Goal: Check status: Check status

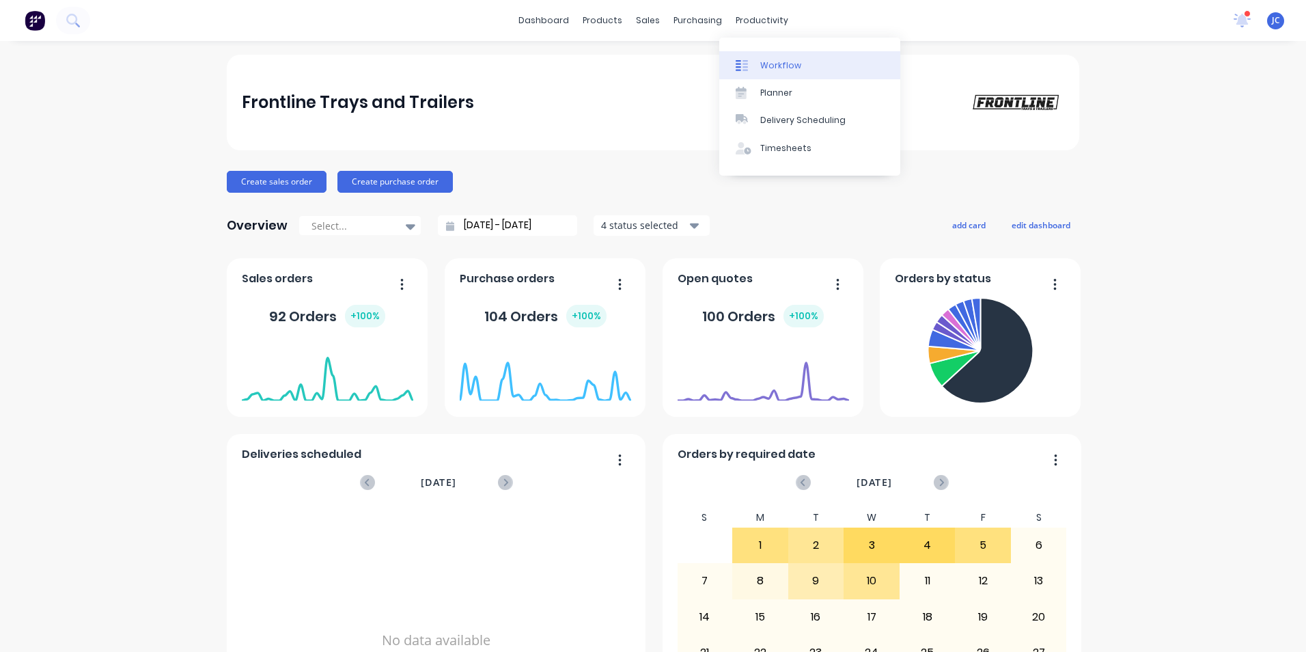
click at [771, 68] on div "Workflow" at bounding box center [780, 65] width 41 height 12
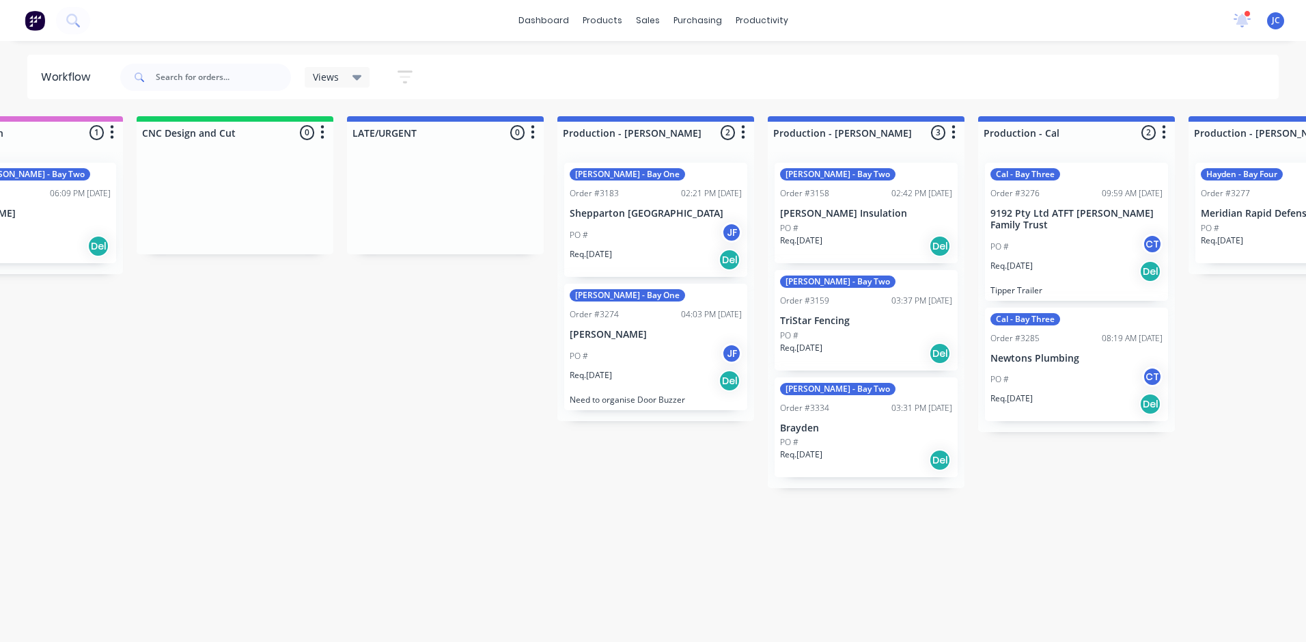
scroll to position [0, 954]
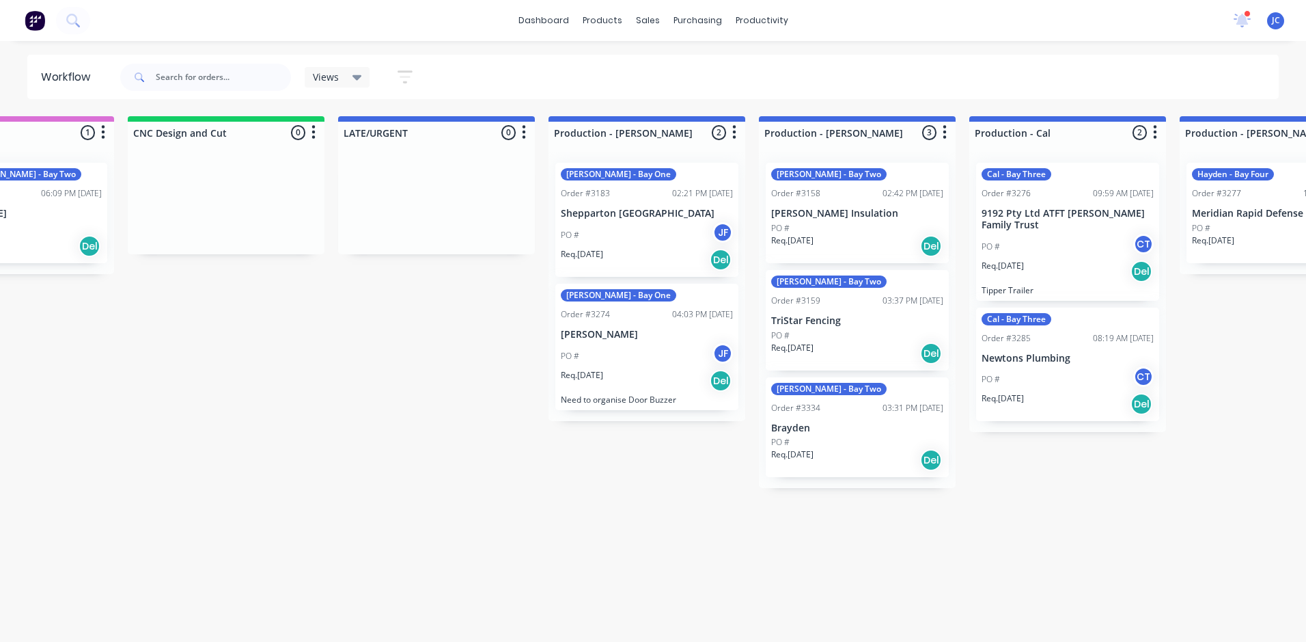
click at [1116, 245] on div "PO # CT" at bounding box center [1068, 247] width 172 height 26
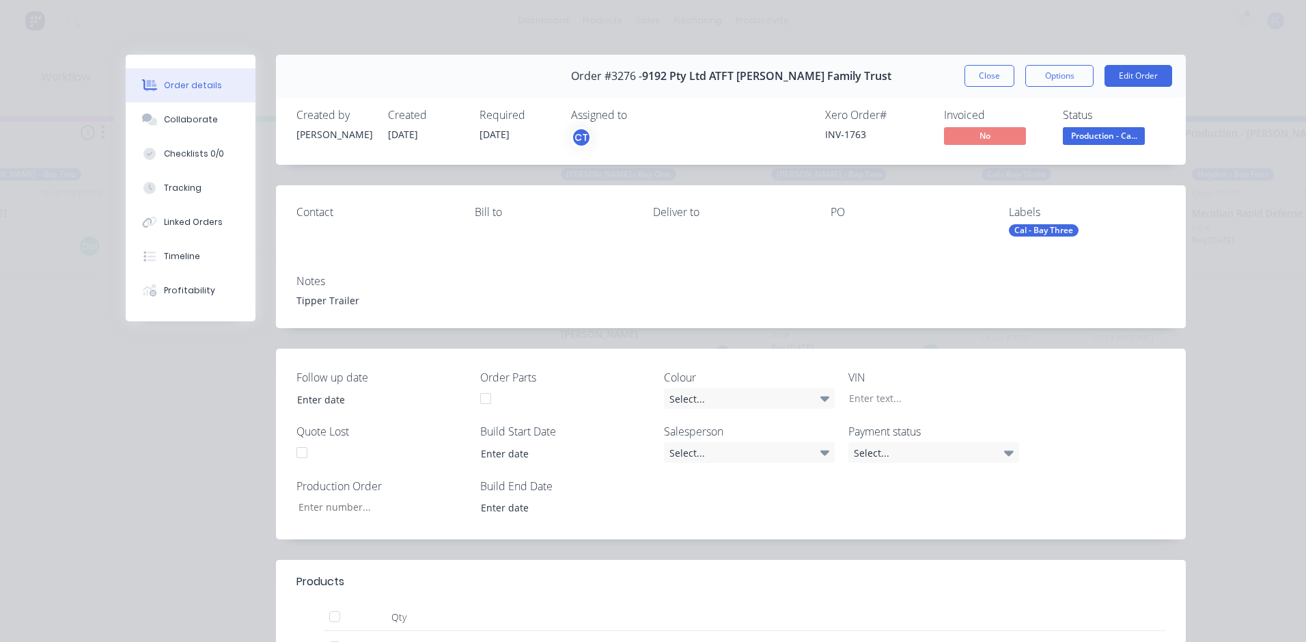
type input "20"
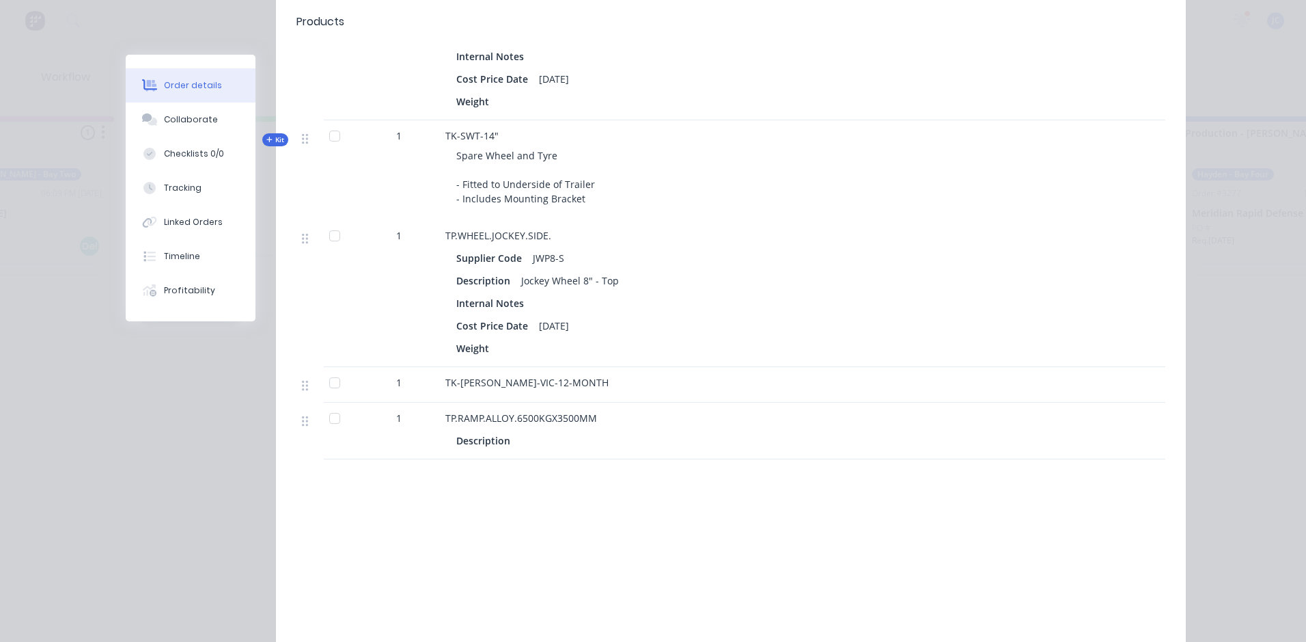
scroll to position [1298, 0]
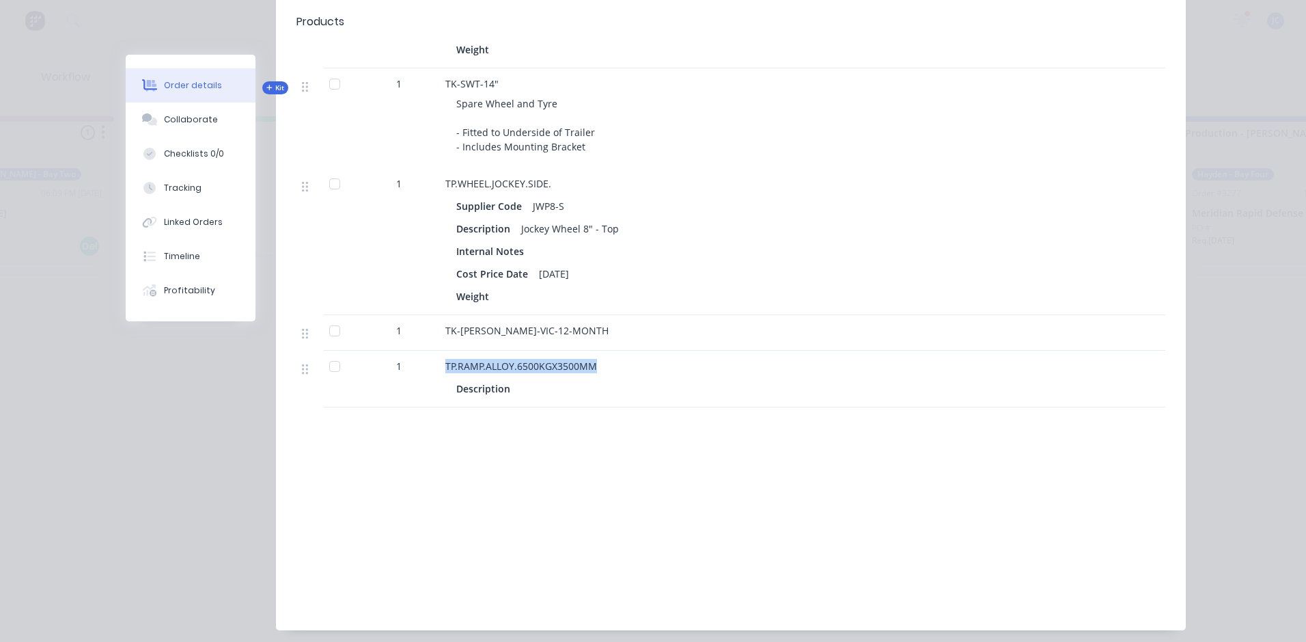
drag, startPoint x: 590, startPoint y: 364, endPoint x: 434, endPoint y: 376, distance: 156.3
click at [434, 376] on div "1 TP.RAMP.ALLOY.6500KGX3500MM Description" at bounding box center [731, 378] width 869 height 57
copy div "TP.RAMP.ALLOY.6500KGX3500MM"
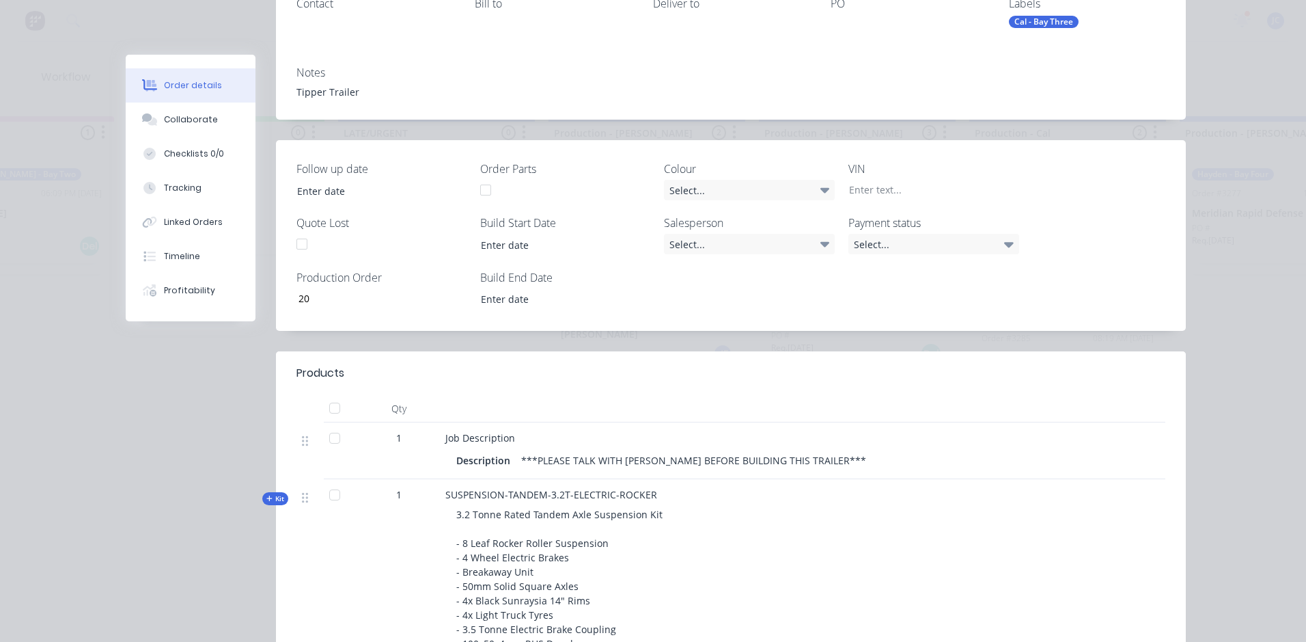
scroll to position [0, 0]
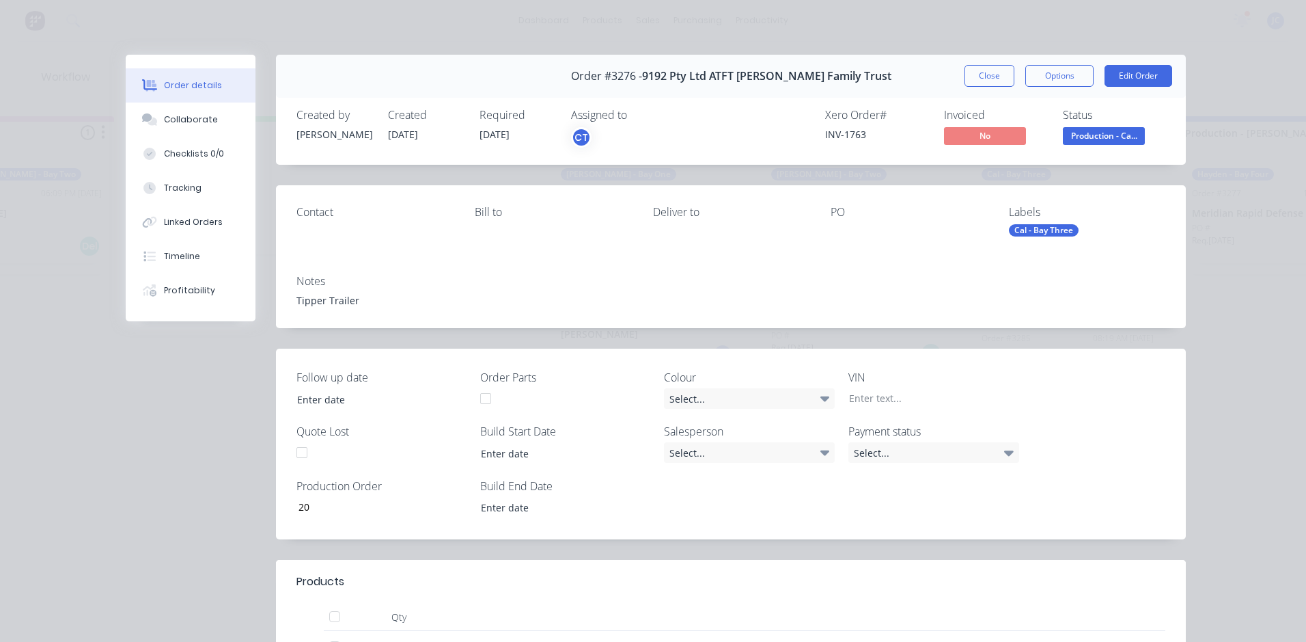
click at [985, 81] on button "Close" at bounding box center [990, 76] width 50 height 22
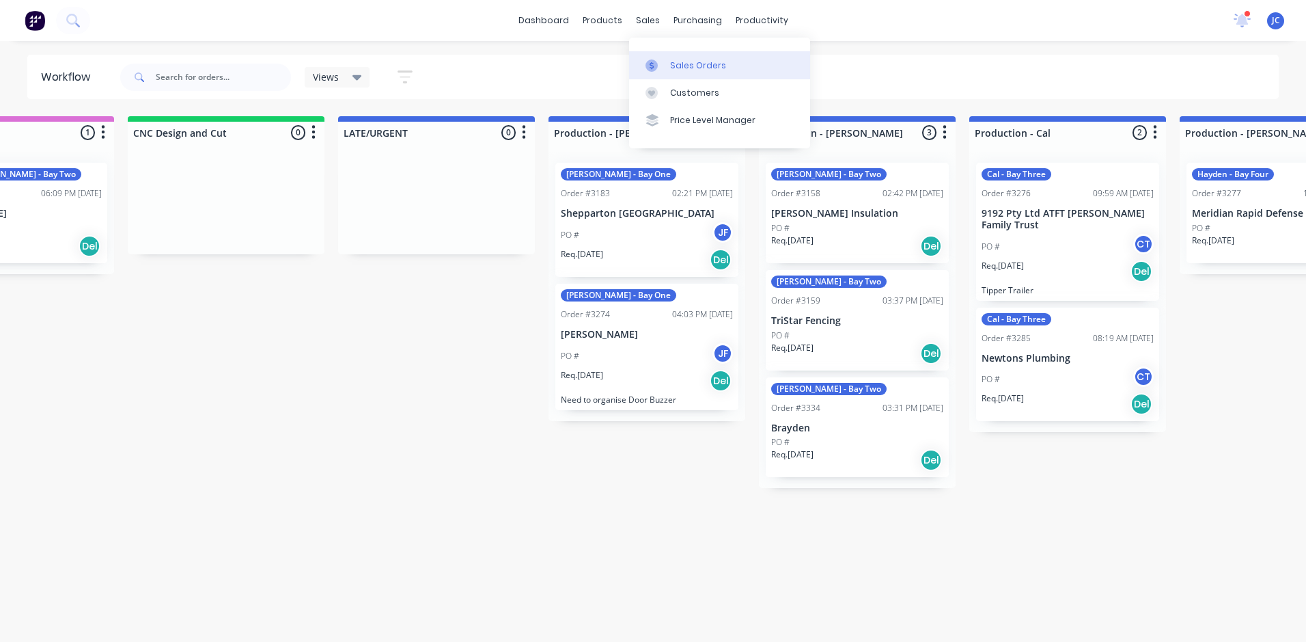
click at [691, 64] on div "Sales Orders" at bounding box center [698, 65] width 56 height 12
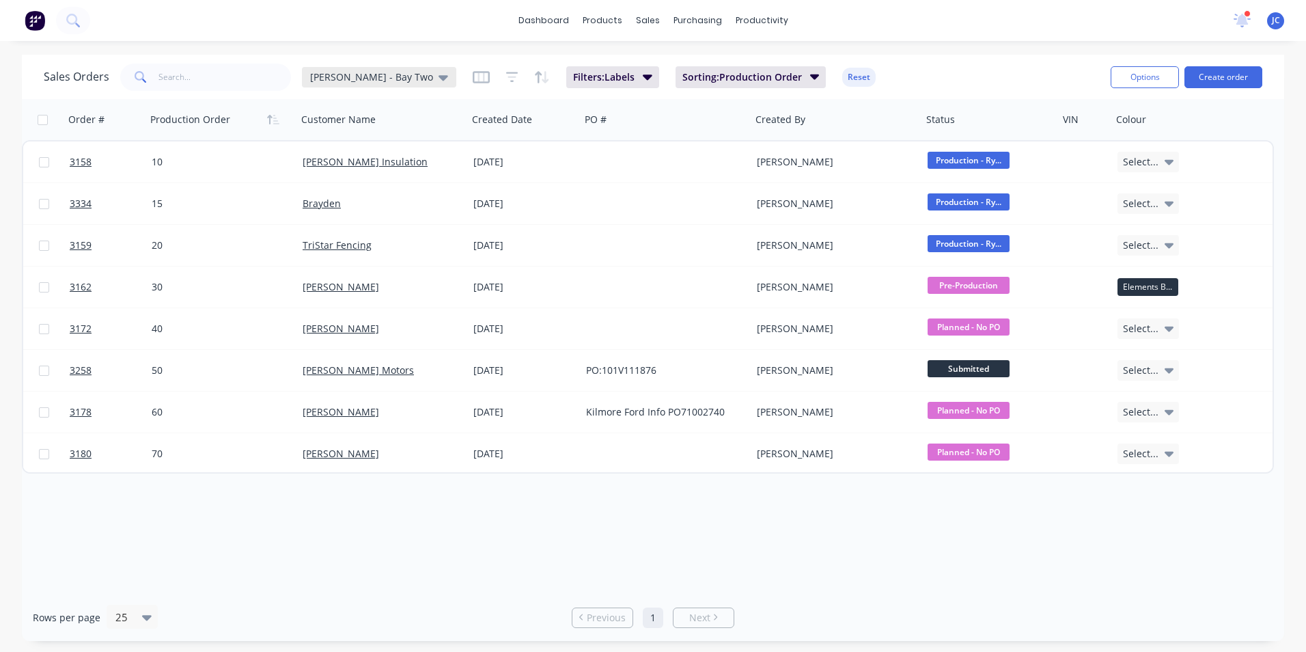
click at [336, 84] on div "[PERSON_NAME] - Bay Two" at bounding box center [379, 77] width 154 height 20
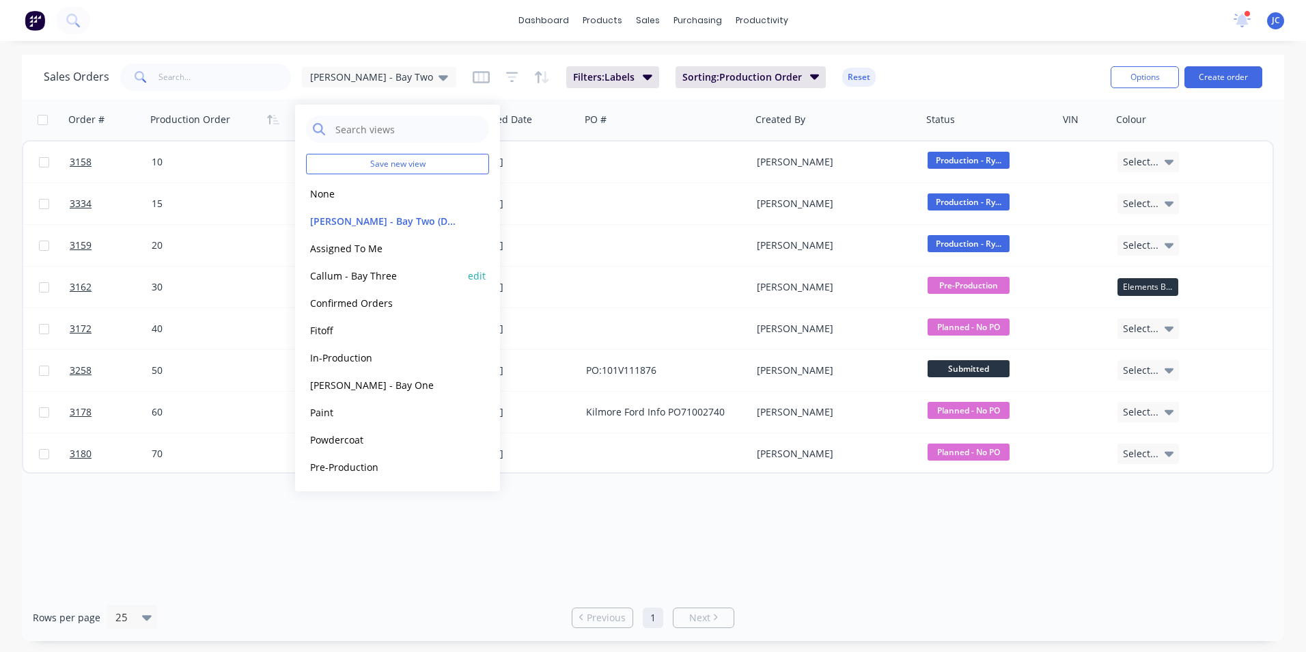
click at [378, 280] on button "Callum - Bay Three" at bounding box center [384, 276] width 156 height 16
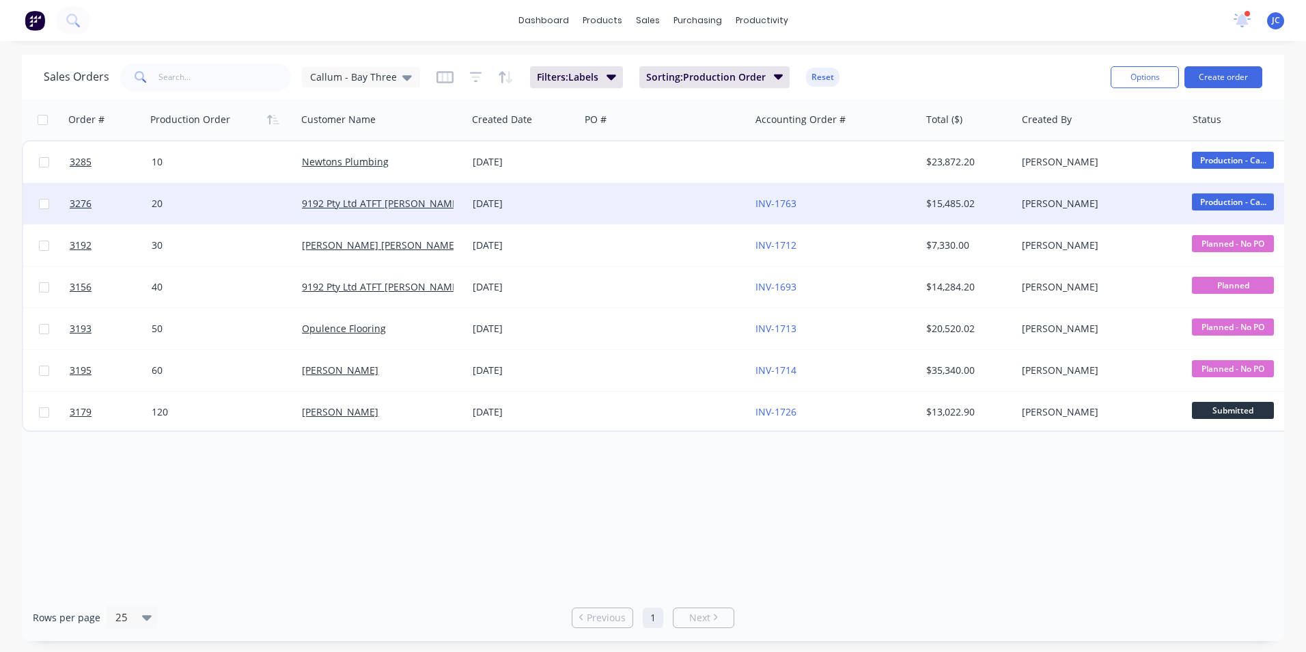
click at [355, 210] on div "9192 Pty Ltd ATFT [PERSON_NAME] Family Trust" at bounding box center [378, 204] width 152 height 14
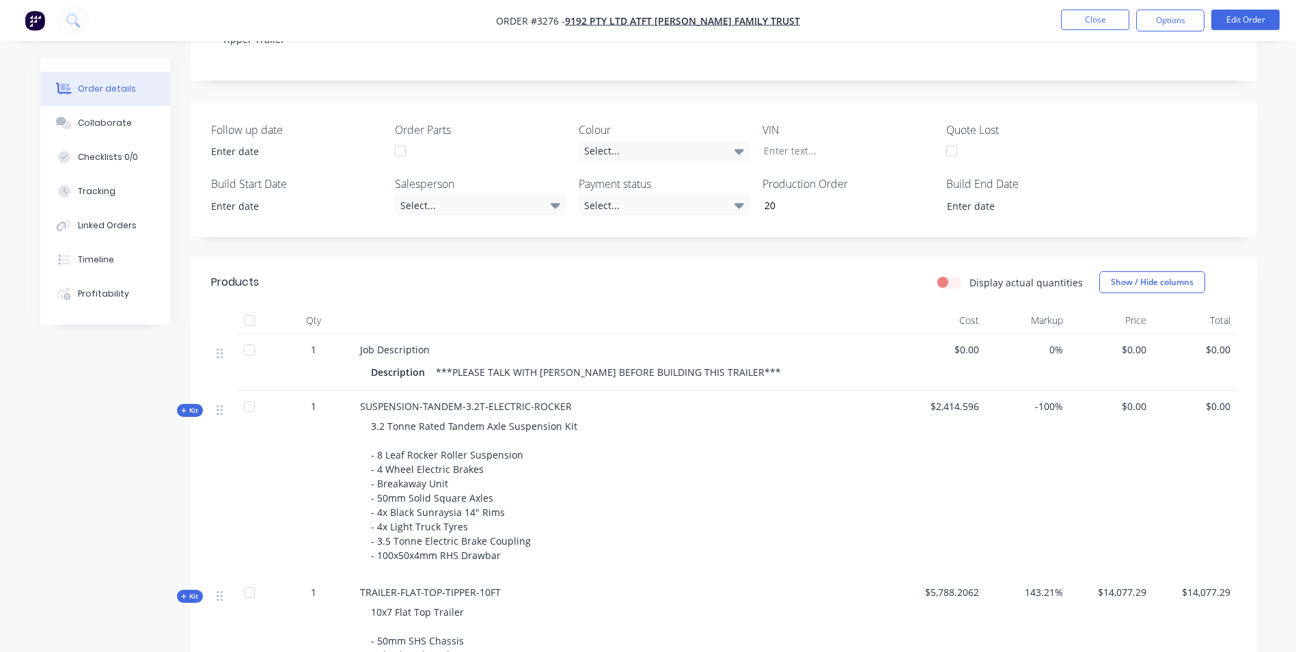
scroll to position [216, 0]
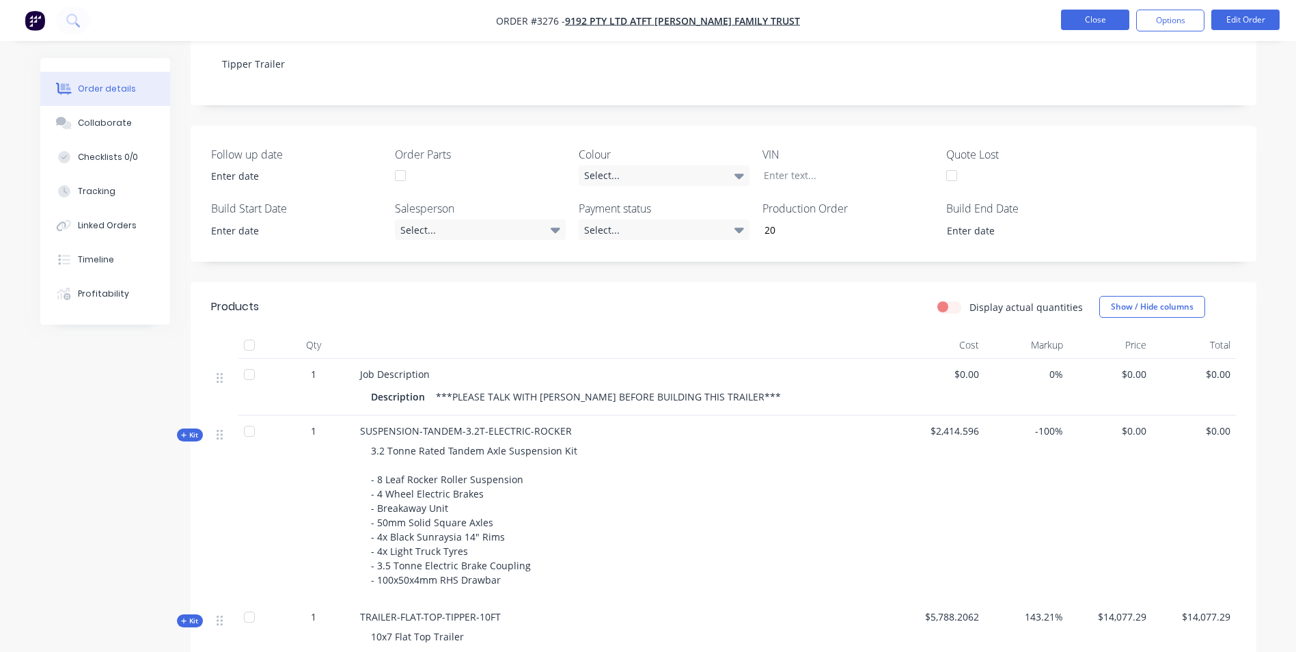
click at [1080, 22] on button "Close" at bounding box center [1095, 20] width 68 height 20
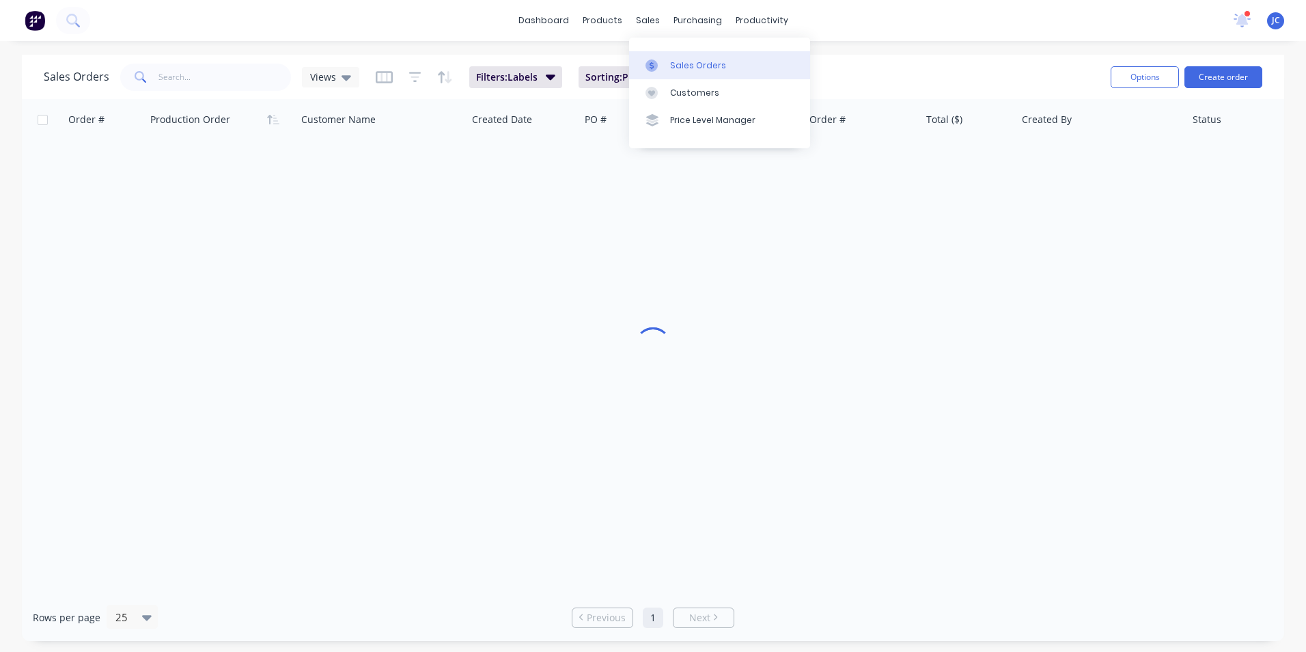
click at [683, 68] on div "Sales Orders" at bounding box center [698, 65] width 56 height 12
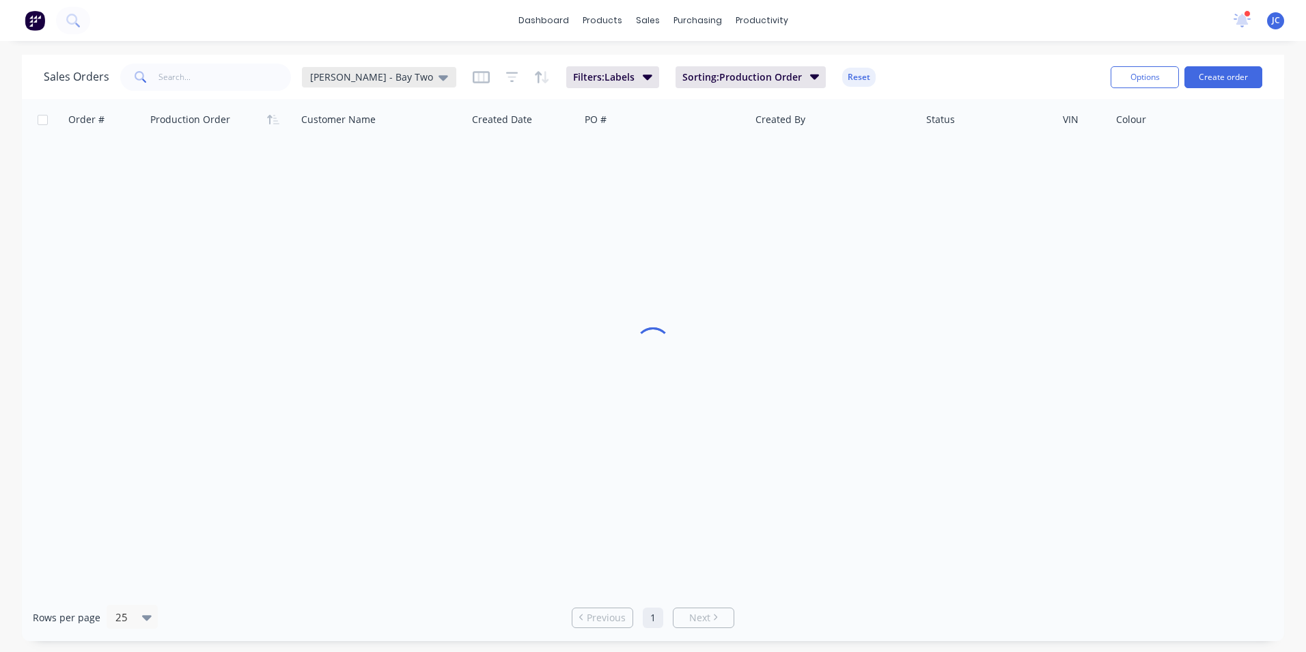
click at [345, 74] on span "[PERSON_NAME] - Bay Two" at bounding box center [371, 77] width 123 height 14
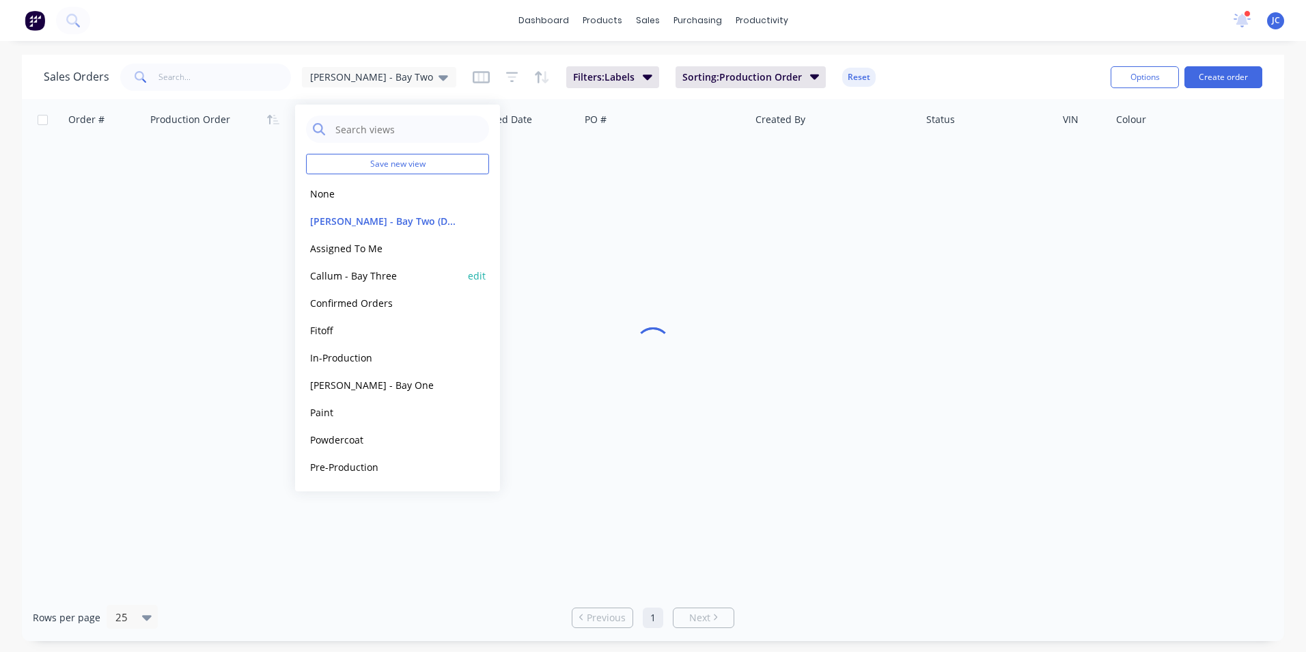
click at [354, 276] on button "Callum - Bay Three" at bounding box center [384, 276] width 156 height 16
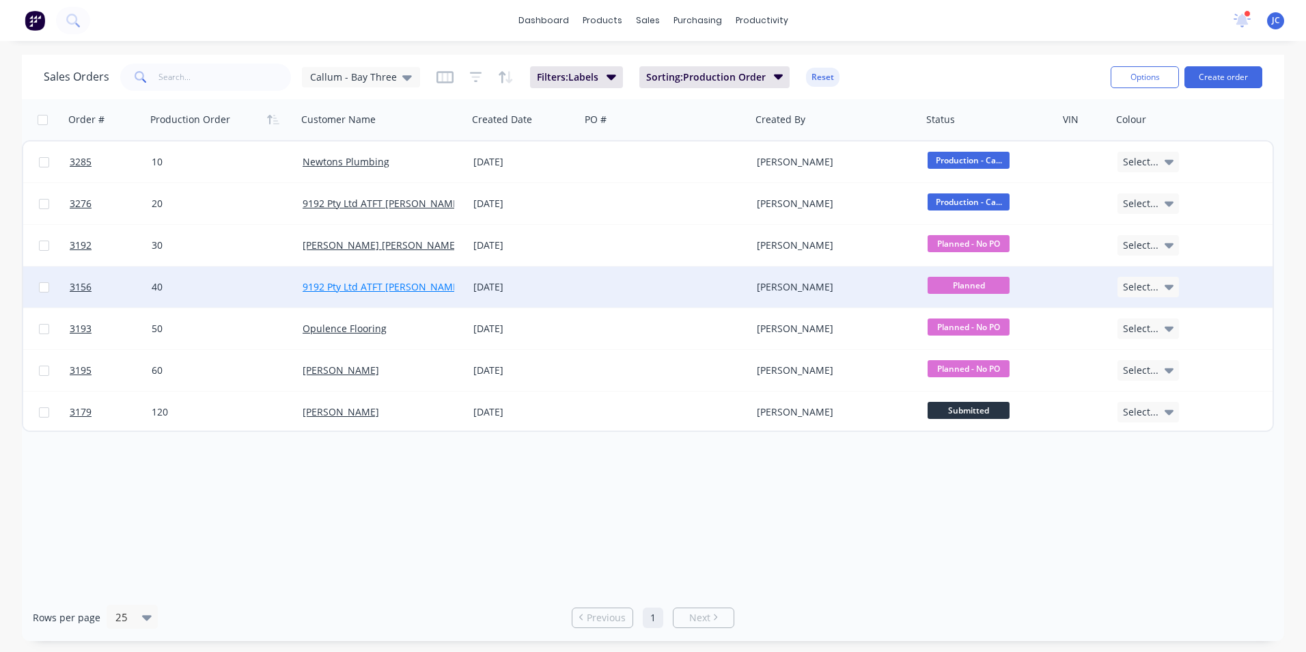
click at [368, 284] on link "9192 Pty Ltd ATFT [PERSON_NAME] Family Trust" at bounding box center [412, 286] width 218 height 13
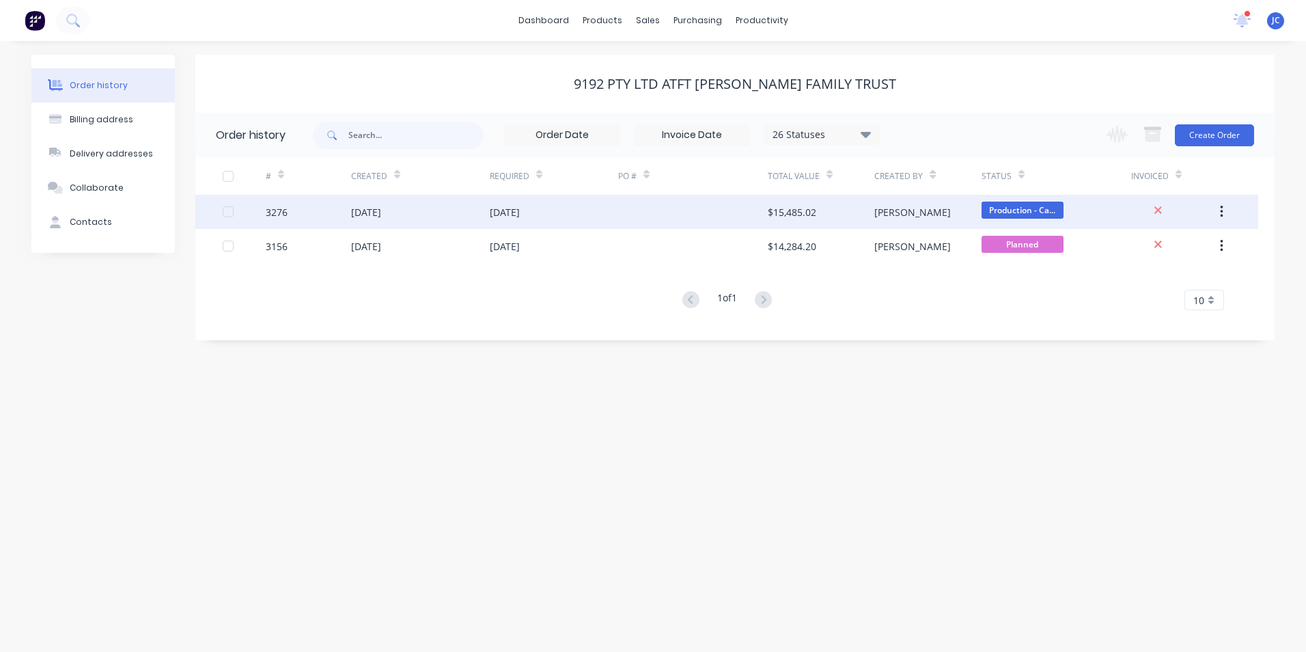
click at [622, 224] on div at bounding box center [693, 212] width 150 height 34
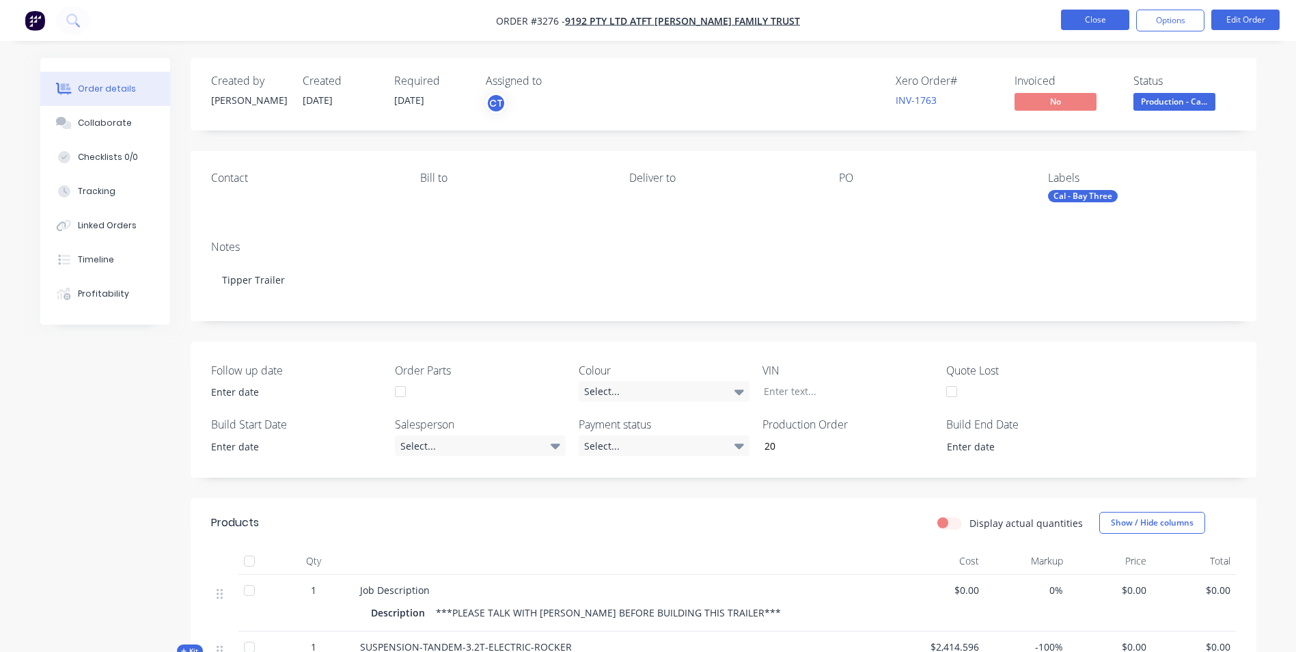
click at [1082, 20] on button "Close" at bounding box center [1095, 20] width 68 height 20
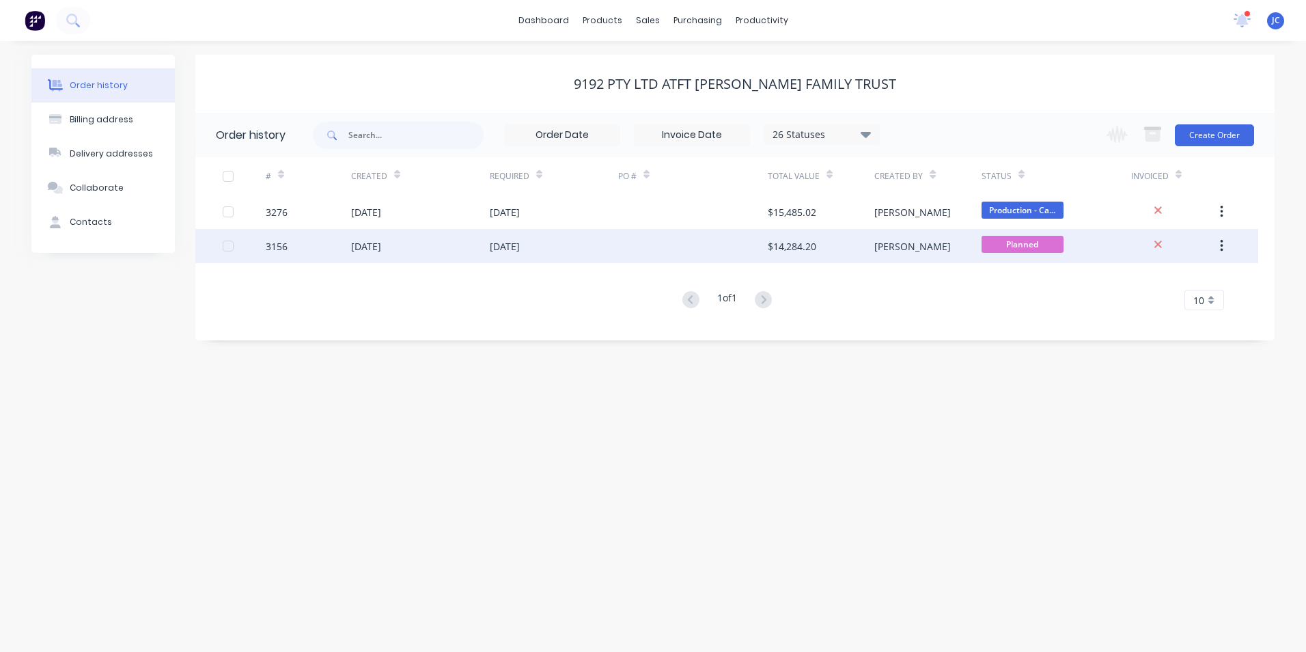
click at [459, 250] on div "[DATE]" at bounding box center [420, 246] width 139 height 34
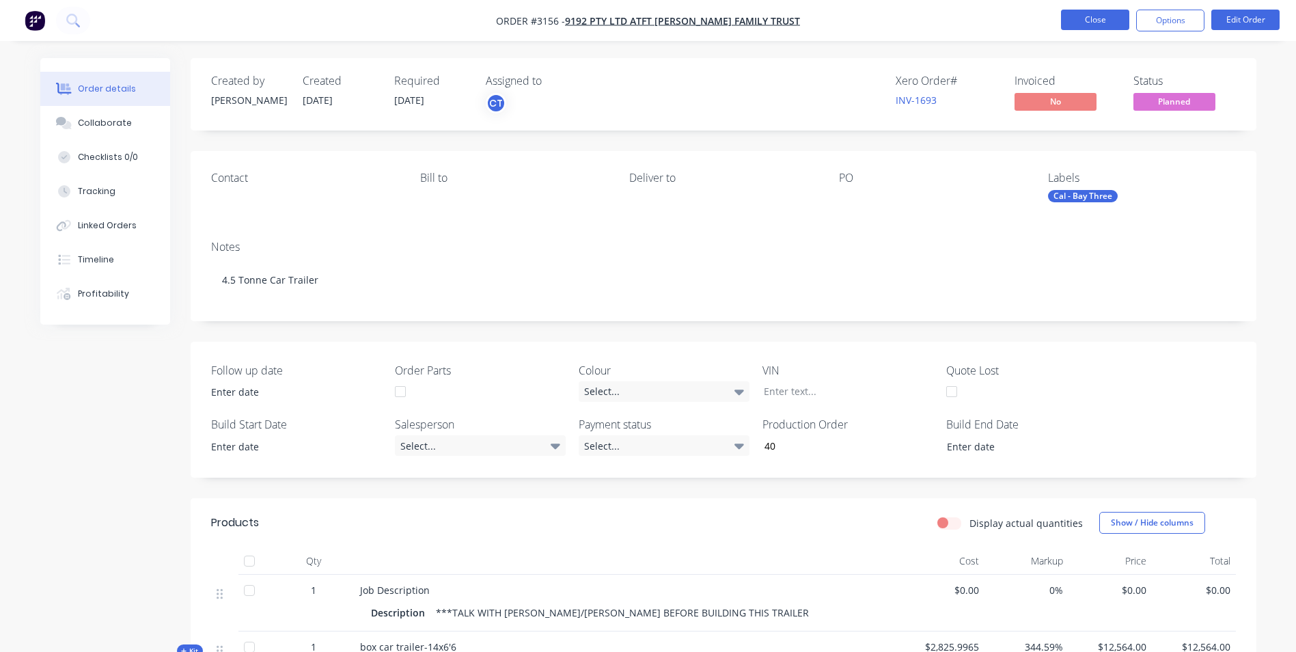
click at [1083, 20] on button "Close" at bounding box center [1095, 20] width 68 height 20
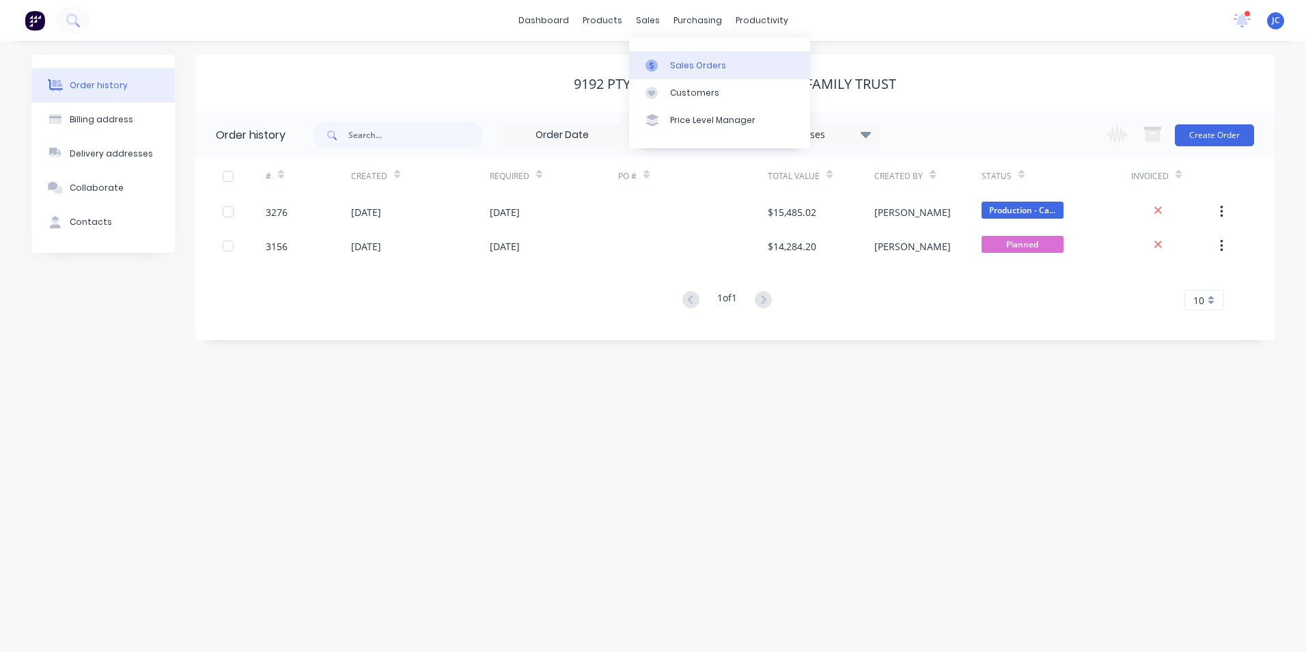
click at [678, 66] on div "Sales Orders" at bounding box center [698, 65] width 56 height 12
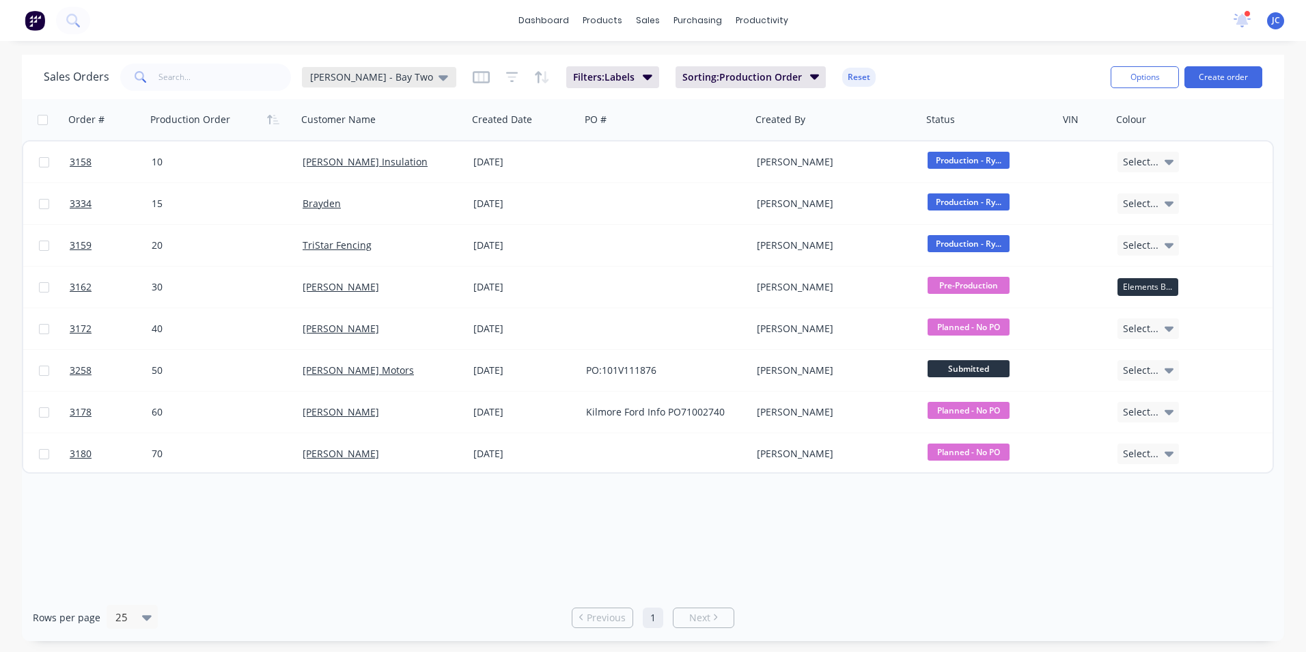
click at [439, 83] on icon at bounding box center [444, 77] width 10 height 15
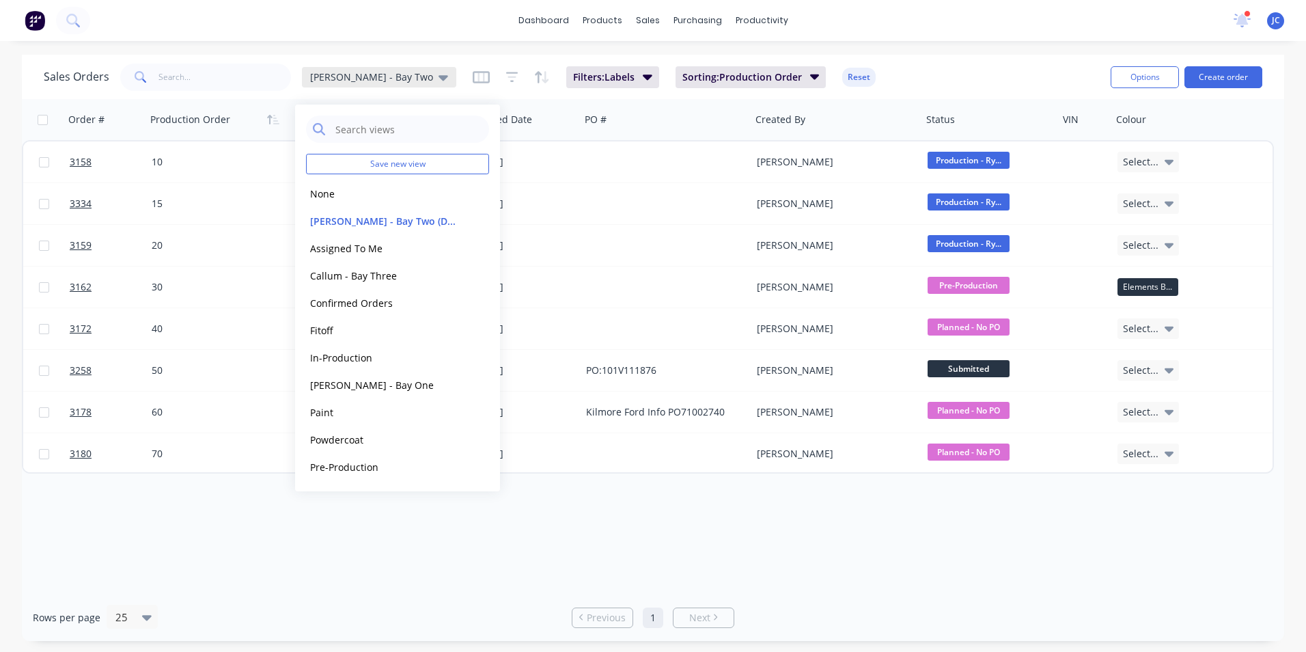
click at [439, 83] on icon at bounding box center [444, 77] width 10 height 15
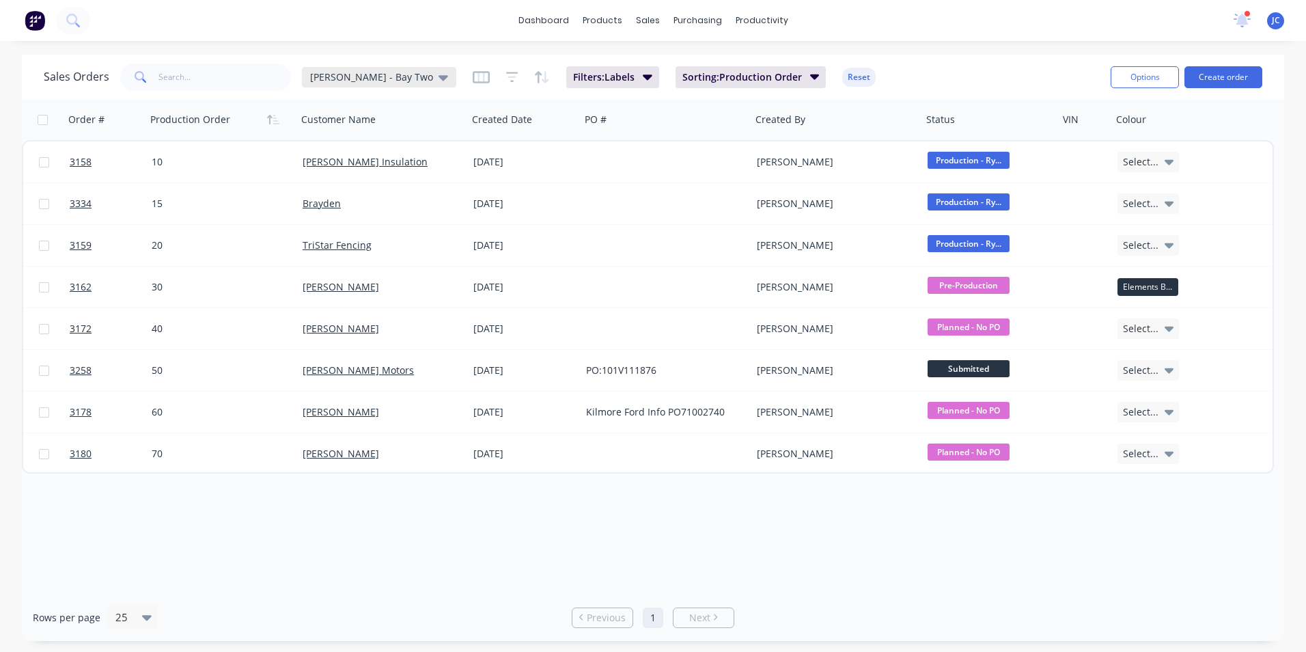
click at [439, 83] on icon at bounding box center [444, 77] width 10 height 15
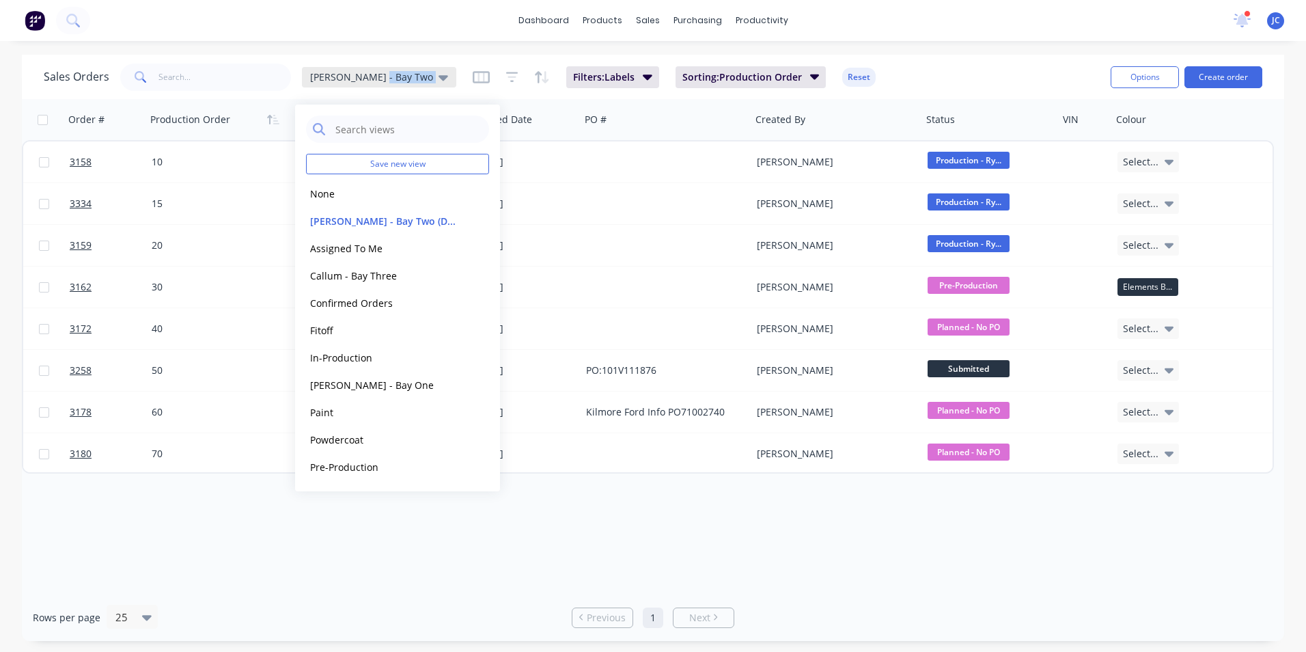
click at [439, 83] on icon at bounding box center [444, 77] width 10 height 15
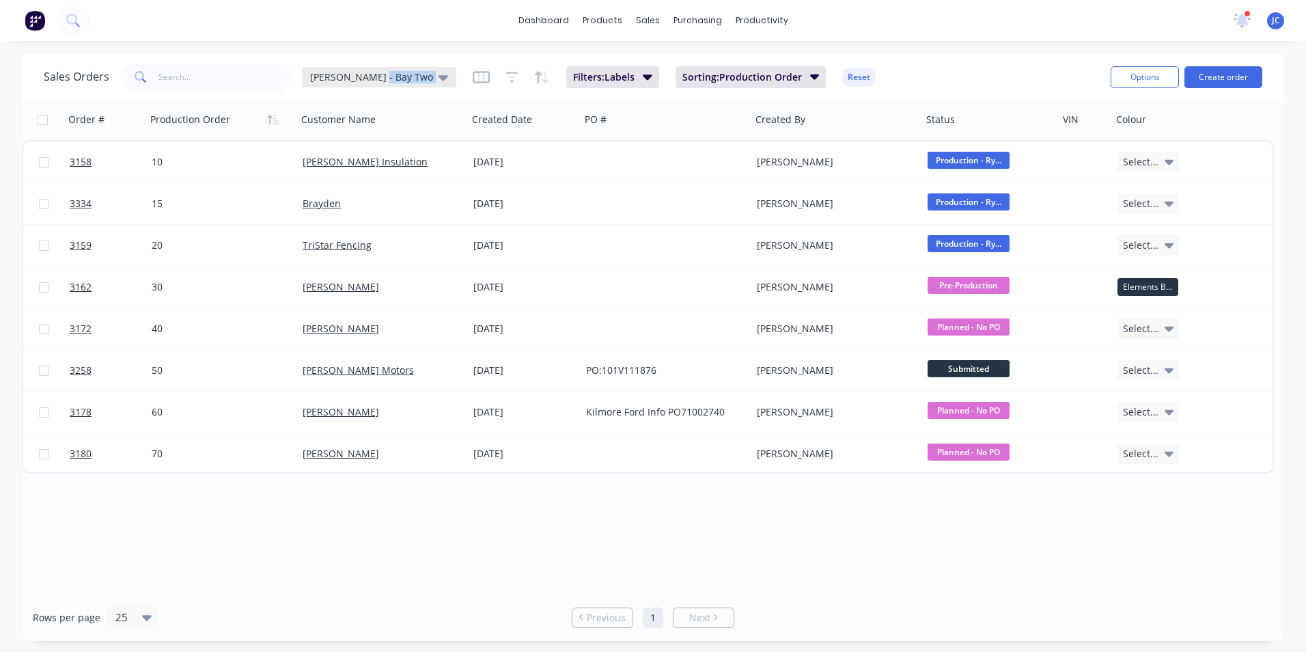
click at [439, 83] on icon at bounding box center [444, 77] width 10 height 15
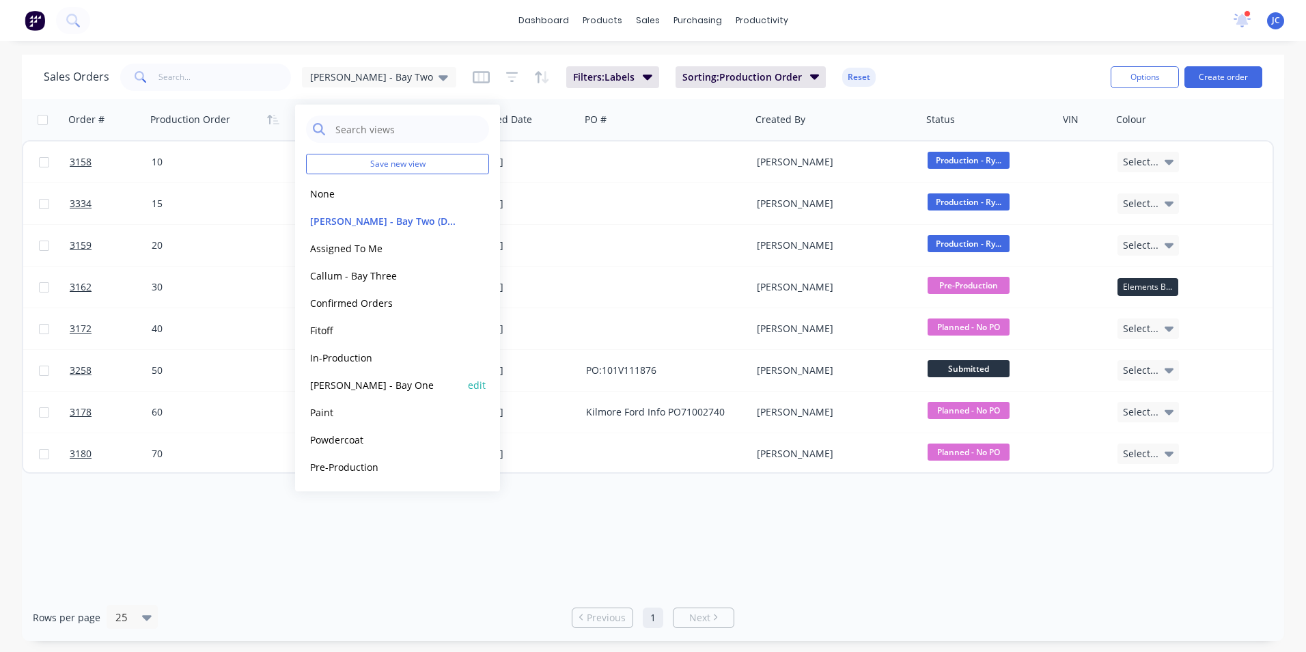
click at [372, 376] on div "[PERSON_NAME] - Bay One edit" at bounding box center [397, 384] width 183 height 27
click at [372, 377] on button "[PERSON_NAME] - Bay One" at bounding box center [384, 385] width 156 height 16
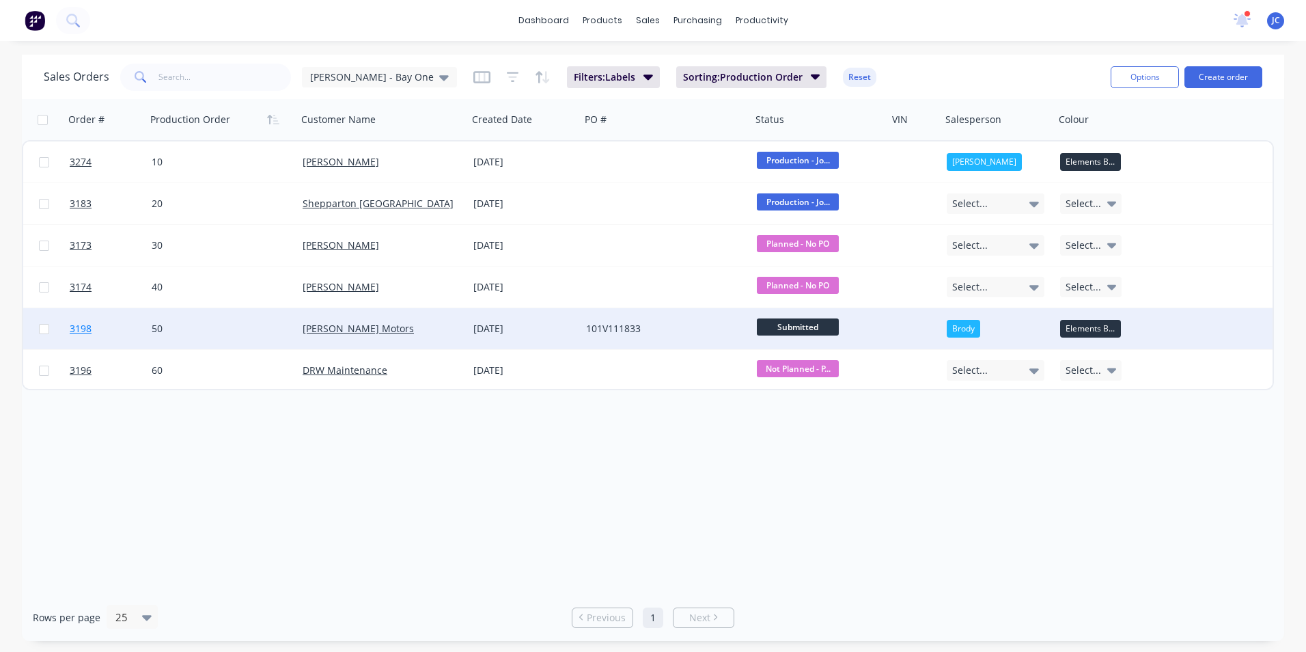
click at [77, 334] on span "3198" at bounding box center [81, 329] width 22 height 14
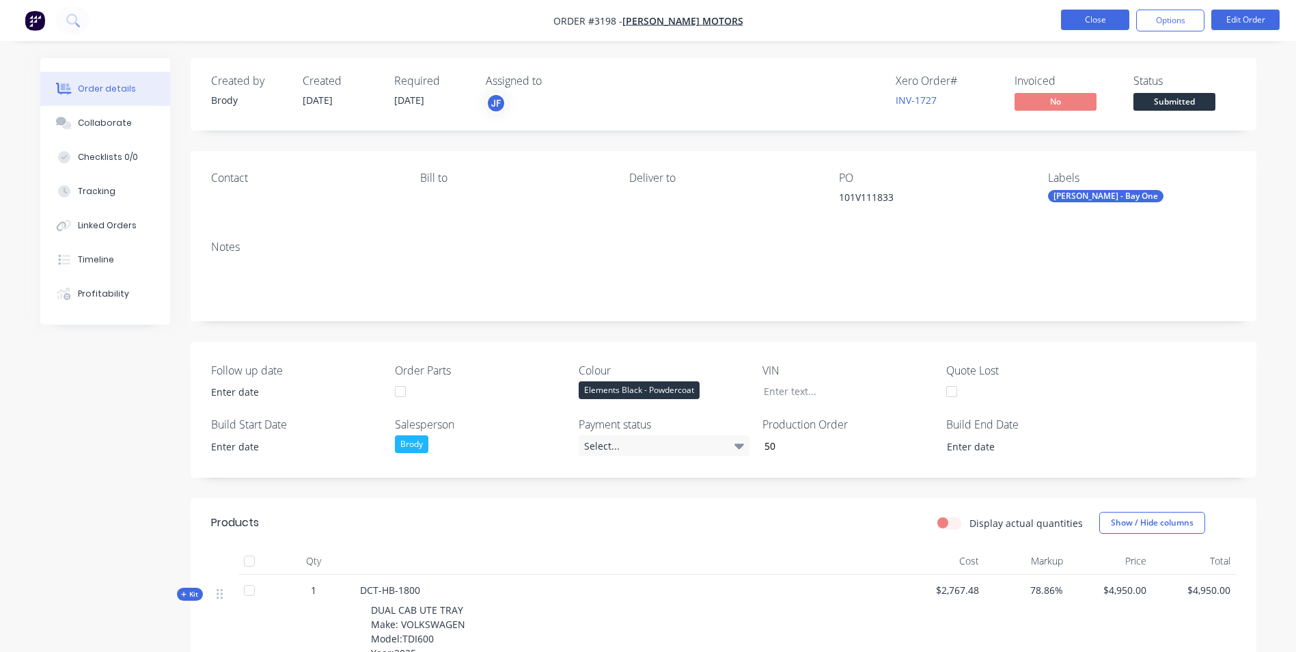
click at [1088, 28] on button "Close" at bounding box center [1095, 20] width 68 height 20
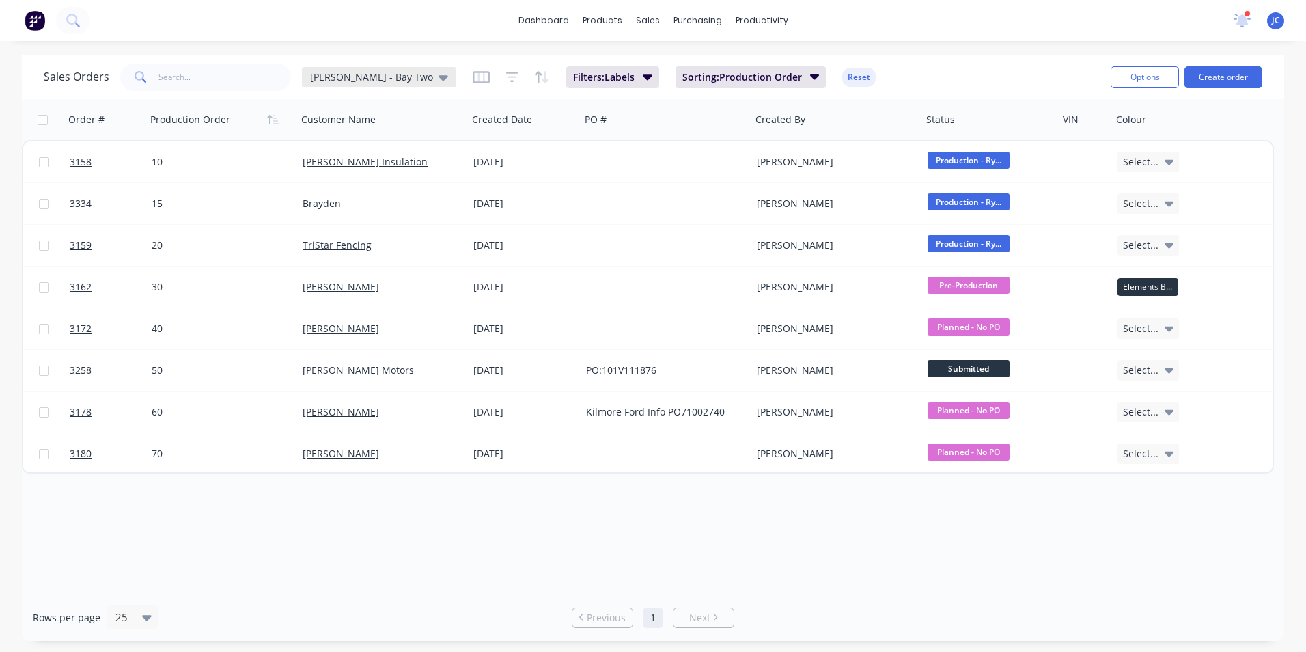
click at [358, 74] on span "[PERSON_NAME] - Bay Two" at bounding box center [371, 77] width 123 height 14
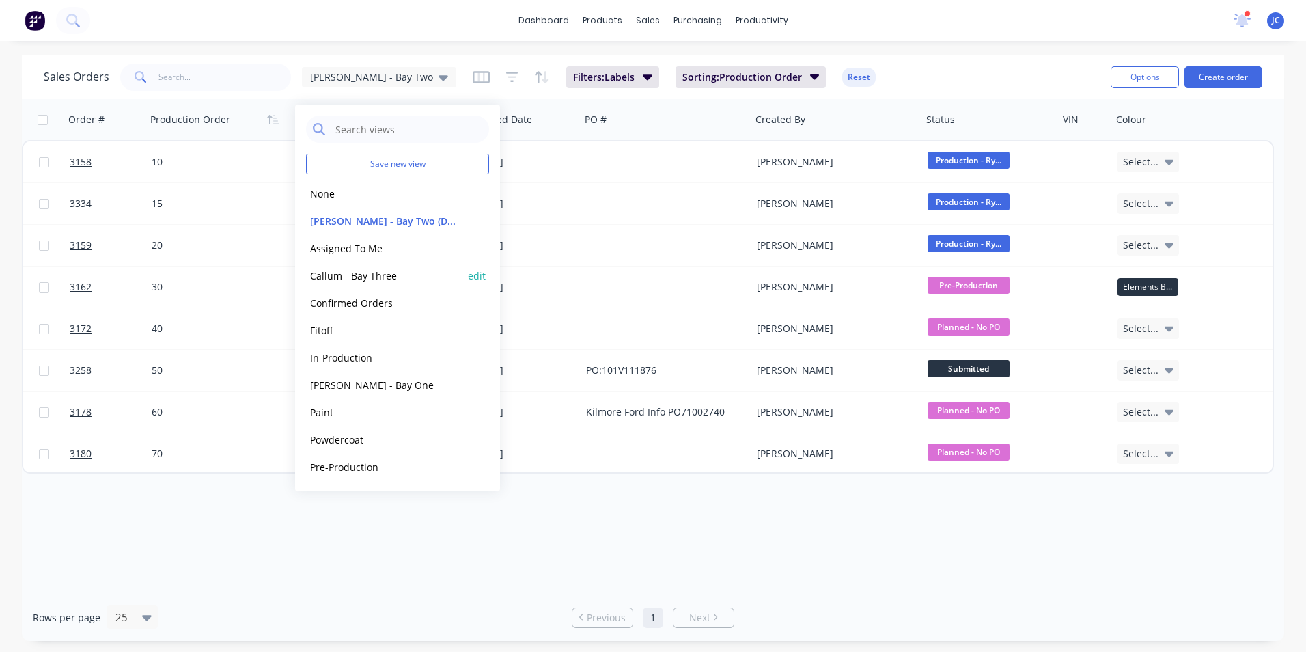
click at [364, 273] on button "Callum - Bay Three" at bounding box center [384, 276] width 156 height 16
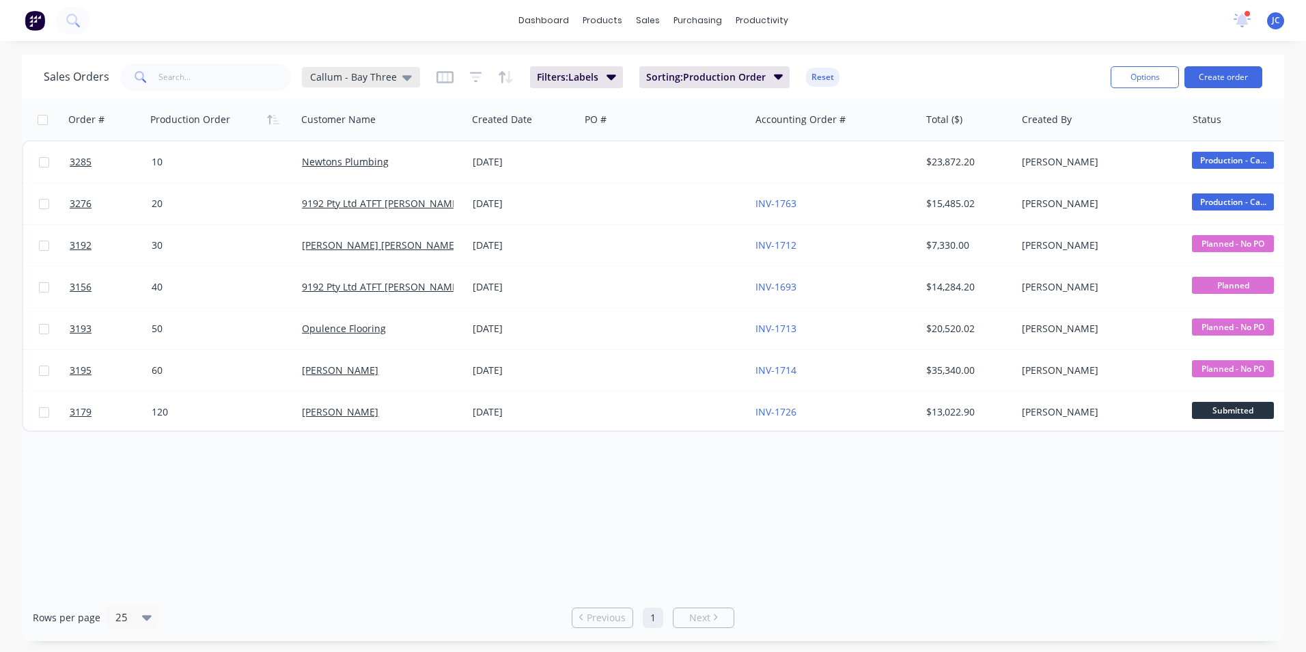
click at [357, 81] on span "Callum - Bay Three" at bounding box center [353, 77] width 87 height 14
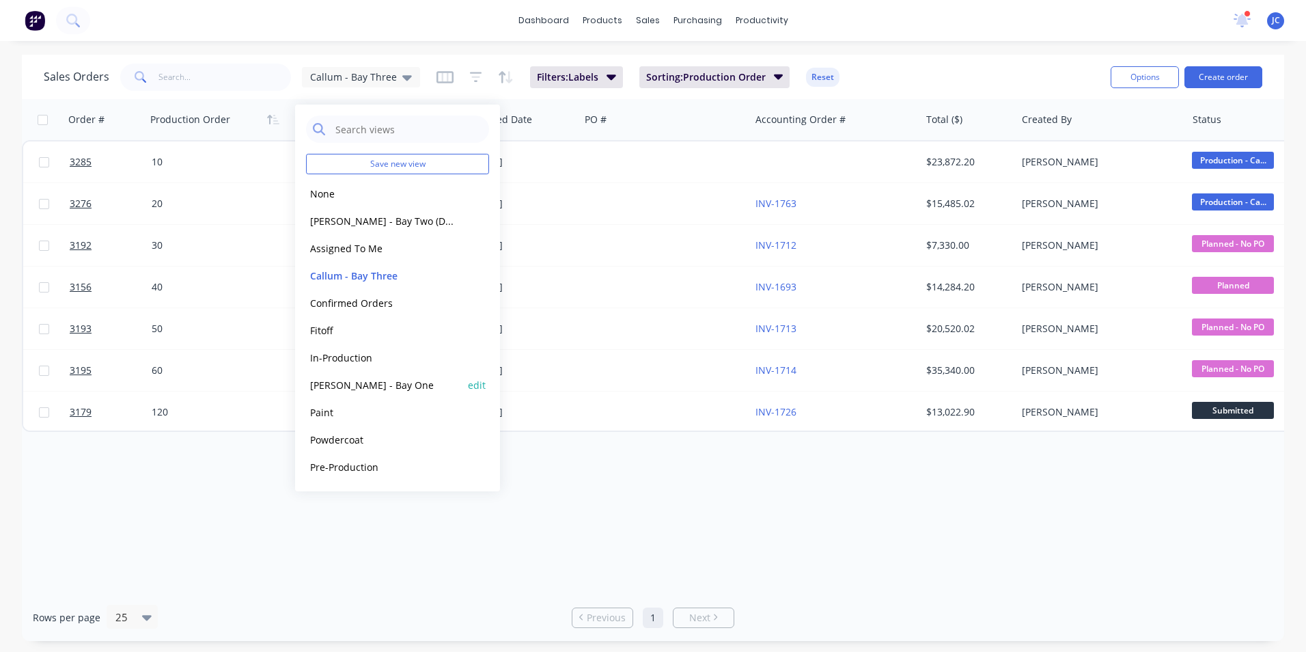
click at [368, 387] on button "[PERSON_NAME] - Bay One" at bounding box center [384, 385] width 156 height 16
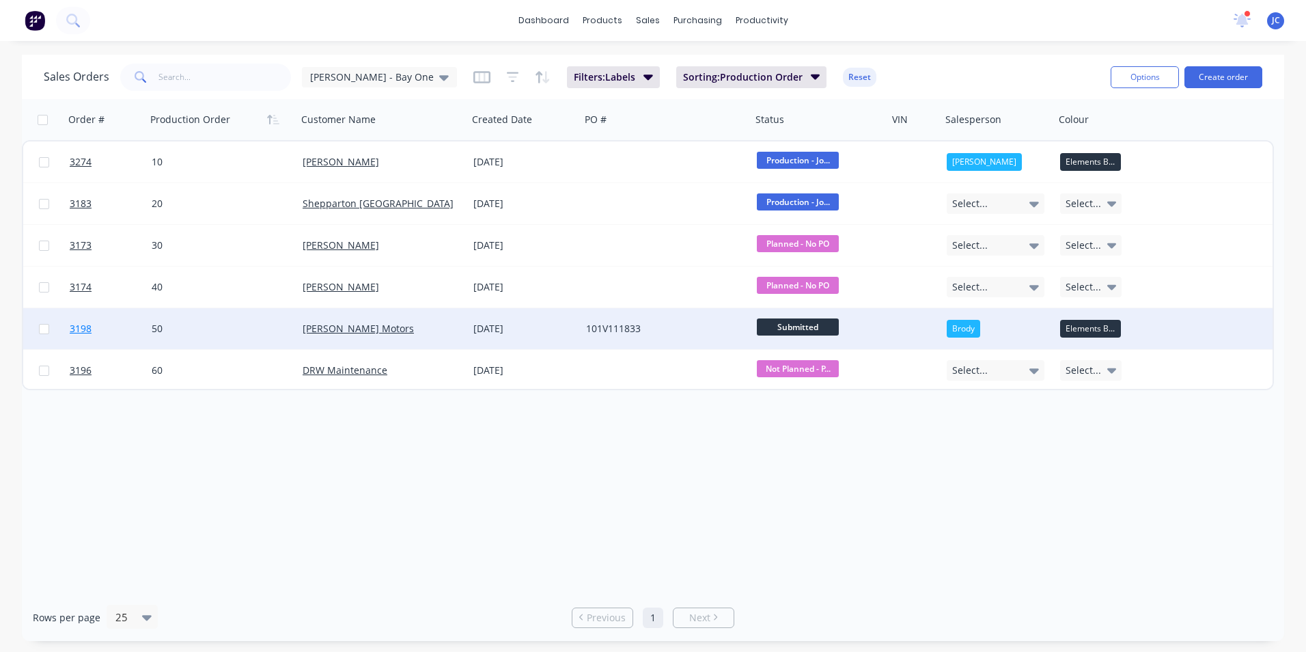
click at [83, 325] on span "3198" at bounding box center [81, 329] width 22 height 14
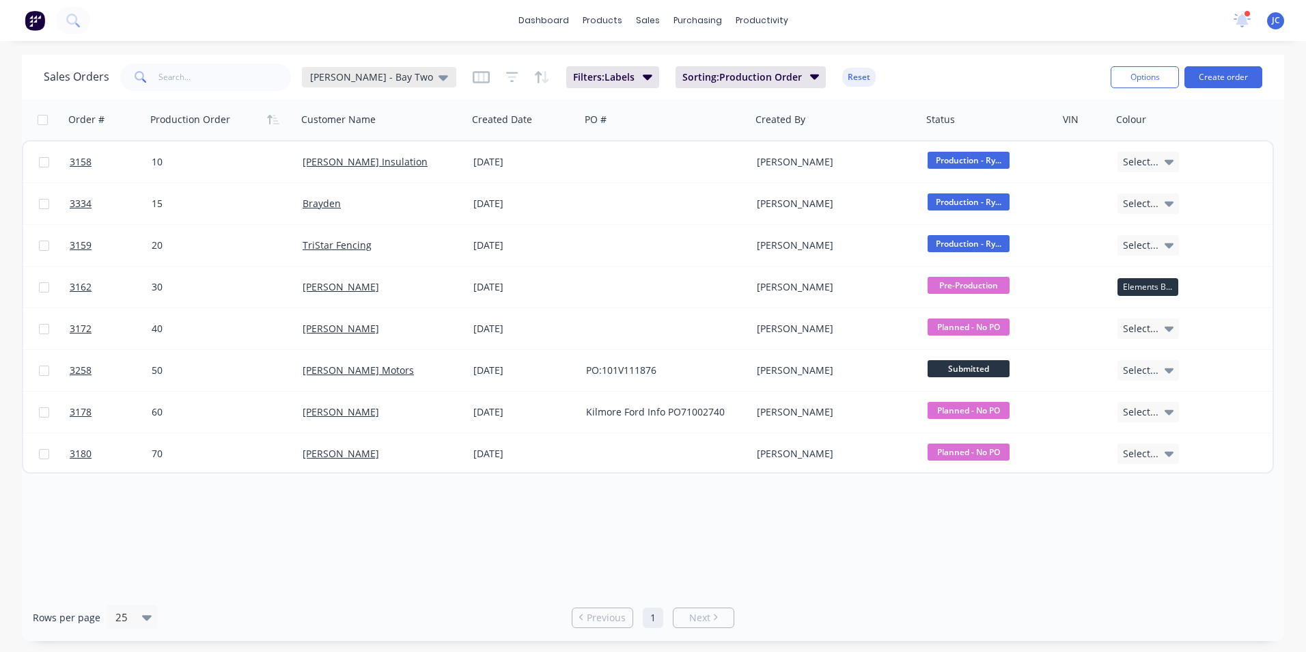
click at [359, 75] on span "[PERSON_NAME] - Bay Two" at bounding box center [371, 77] width 123 height 14
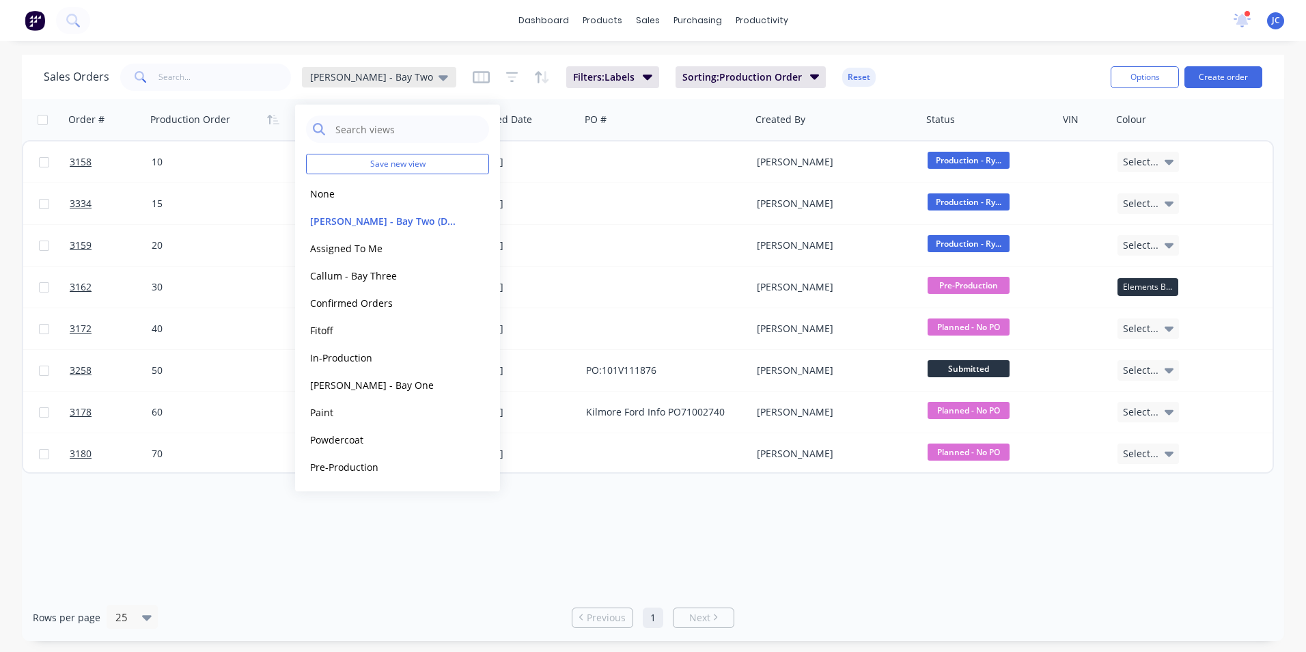
click at [376, 77] on div "[PERSON_NAME] - Bay Two" at bounding box center [379, 77] width 138 height 12
